Goal: Find specific page/section

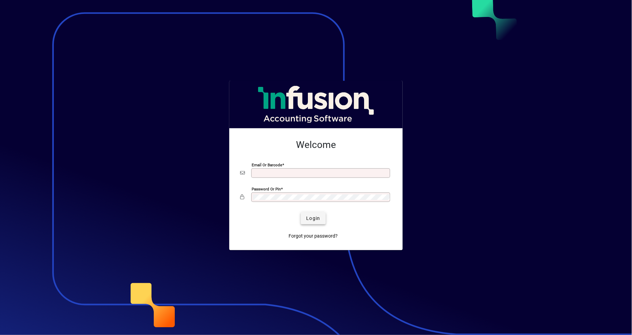
type input "**********"
click at [307, 220] on span "Login" at bounding box center [313, 218] width 14 height 7
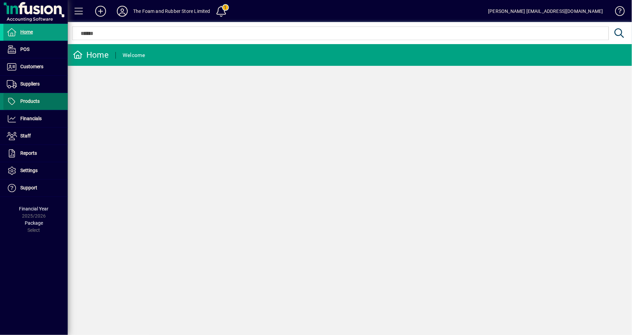
click at [39, 97] on span at bounding box center [35, 101] width 64 height 16
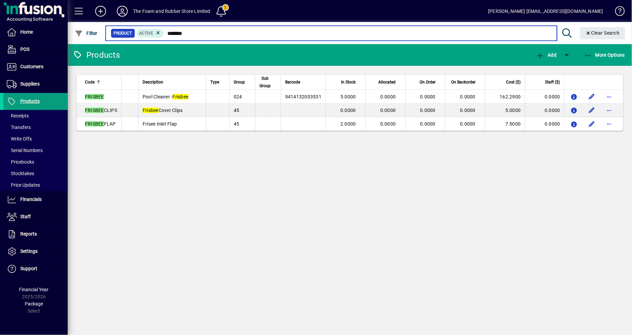
type input "*******"
